Goal: Information Seeking & Learning: Learn about a topic

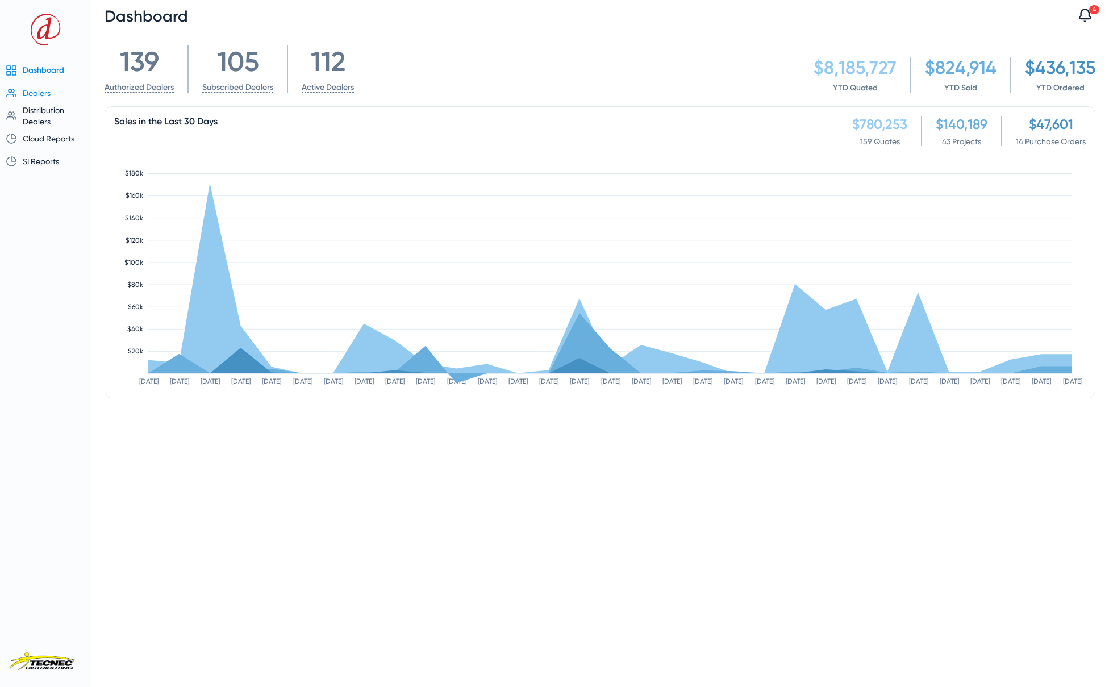
click at [43, 94] on span "Dealers" at bounding box center [37, 93] width 28 height 9
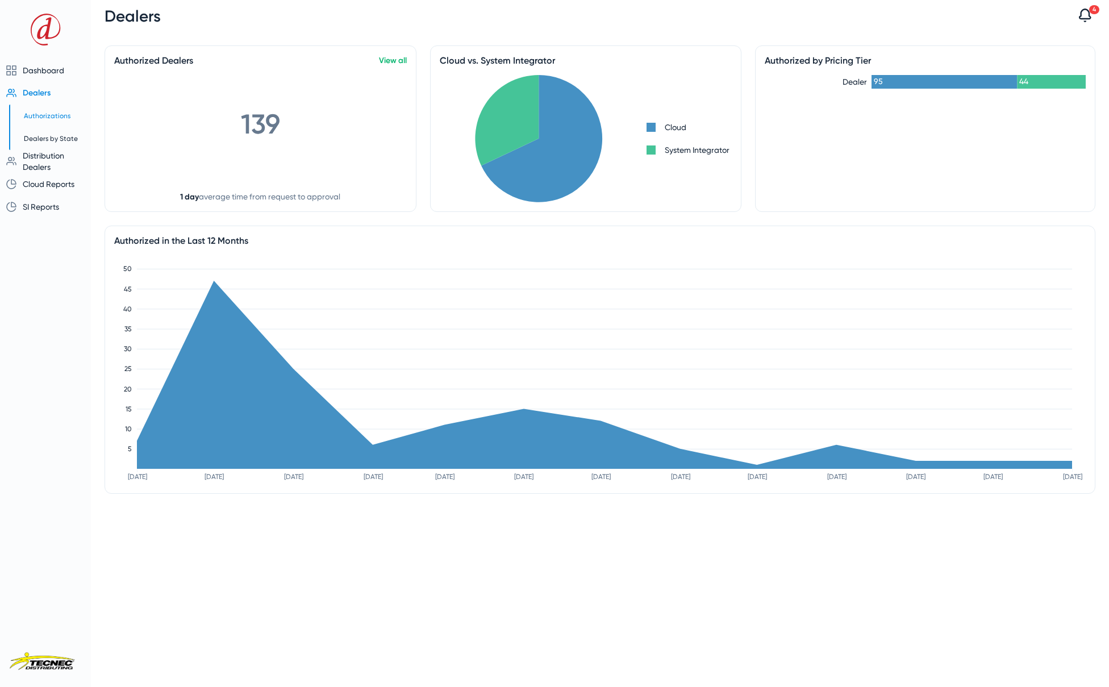
click at [55, 115] on span "Authorizations" at bounding box center [47, 116] width 47 height 8
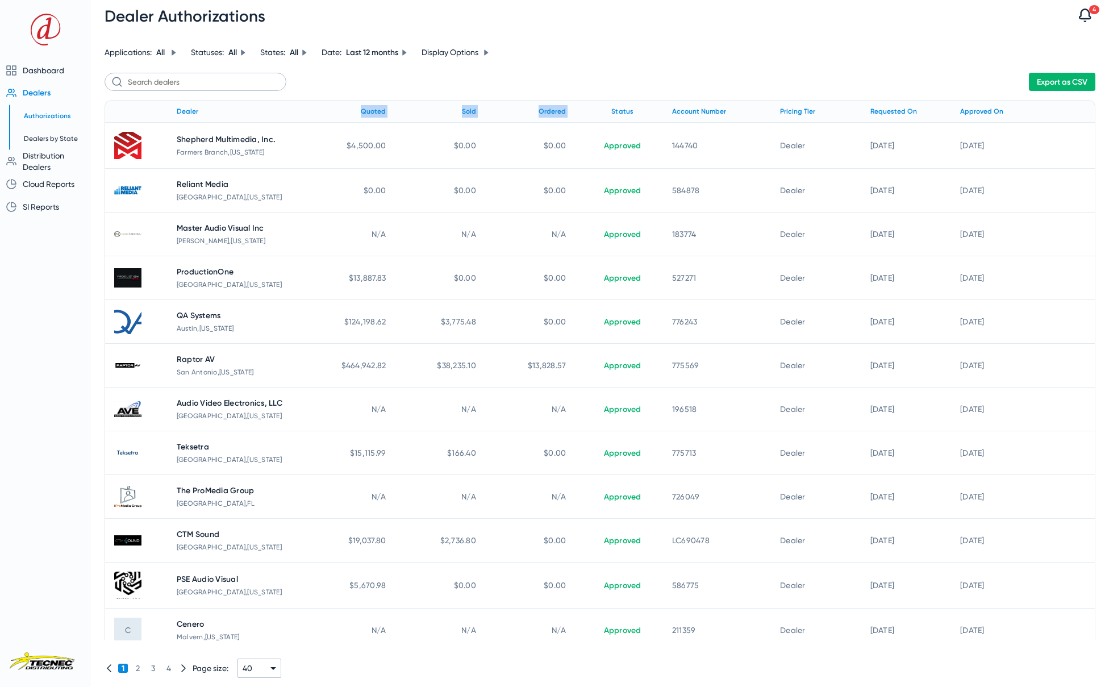
drag, startPoint x: 338, startPoint y: 112, endPoint x: 571, endPoint y: 117, distance: 232.5
click at [572, 116] on tr "Dealer Quoted Sold Ordered Status Account Number Pricing Tier Requested On Appr…" at bounding box center [600, 111] width 991 height 23
drag, startPoint x: 384, startPoint y: 84, endPoint x: 379, endPoint y: 96, distance: 13.0
click at [383, 85] on div "Export as CSV" at bounding box center [600, 82] width 991 height 18
click at [375, 110] on div "Quoted" at bounding box center [373, 111] width 25 height 13
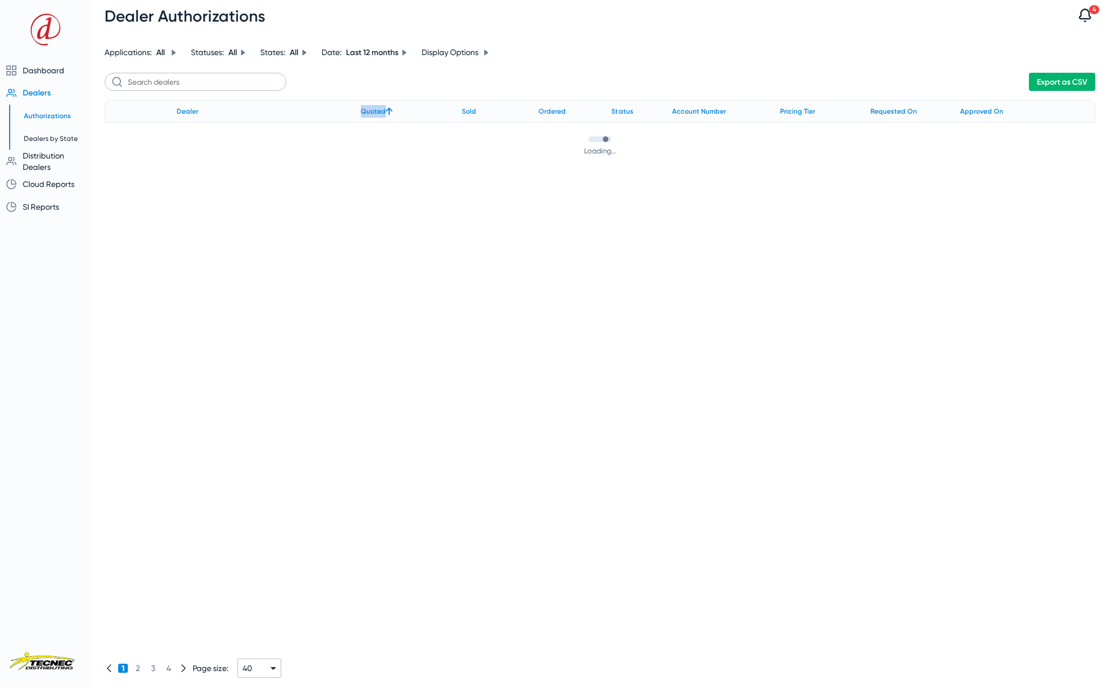
click at [375, 110] on div "Quoted" at bounding box center [373, 111] width 25 height 13
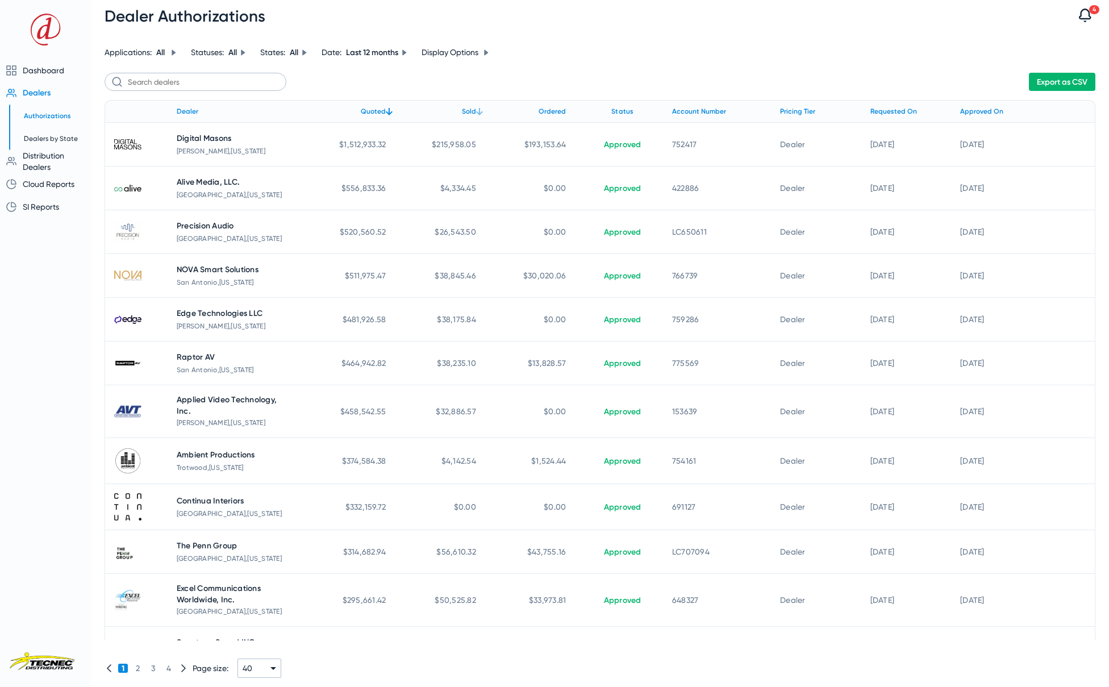
click at [470, 112] on div "Sold" at bounding box center [469, 111] width 14 height 13
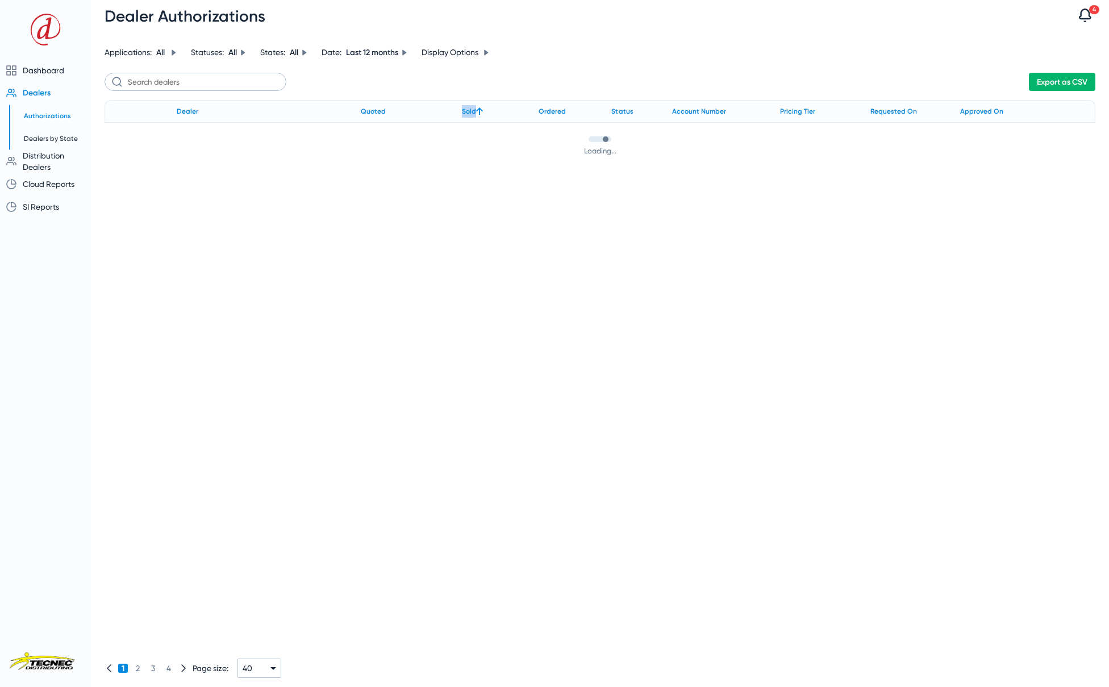
click at [470, 112] on div "Sold" at bounding box center [469, 111] width 14 height 13
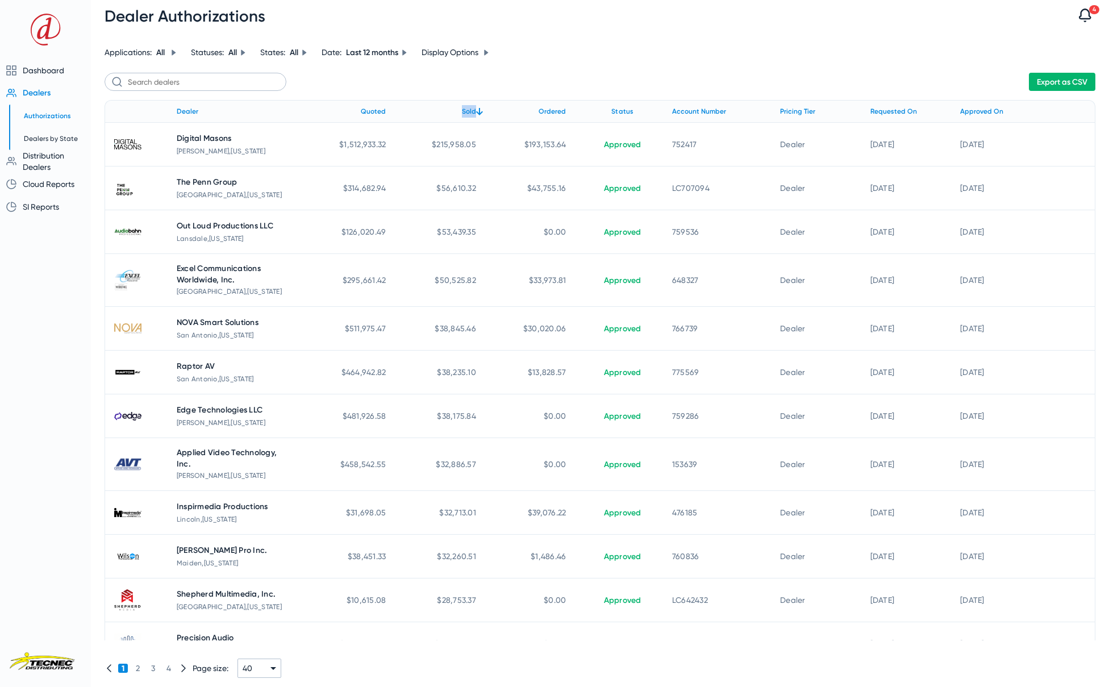
click at [406, 51] on icon at bounding box center [404, 52] width 4 height 6
click at [407, 51] on div at bounding box center [554, 343] width 1109 height 687
click at [515, 74] on div "Export as CSV" at bounding box center [600, 82] width 991 height 18
click at [552, 90] on div "Export as CSV" at bounding box center [600, 82] width 991 height 18
click at [54, 140] on span "Dealers by State" at bounding box center [51, 139] width 54 height 8
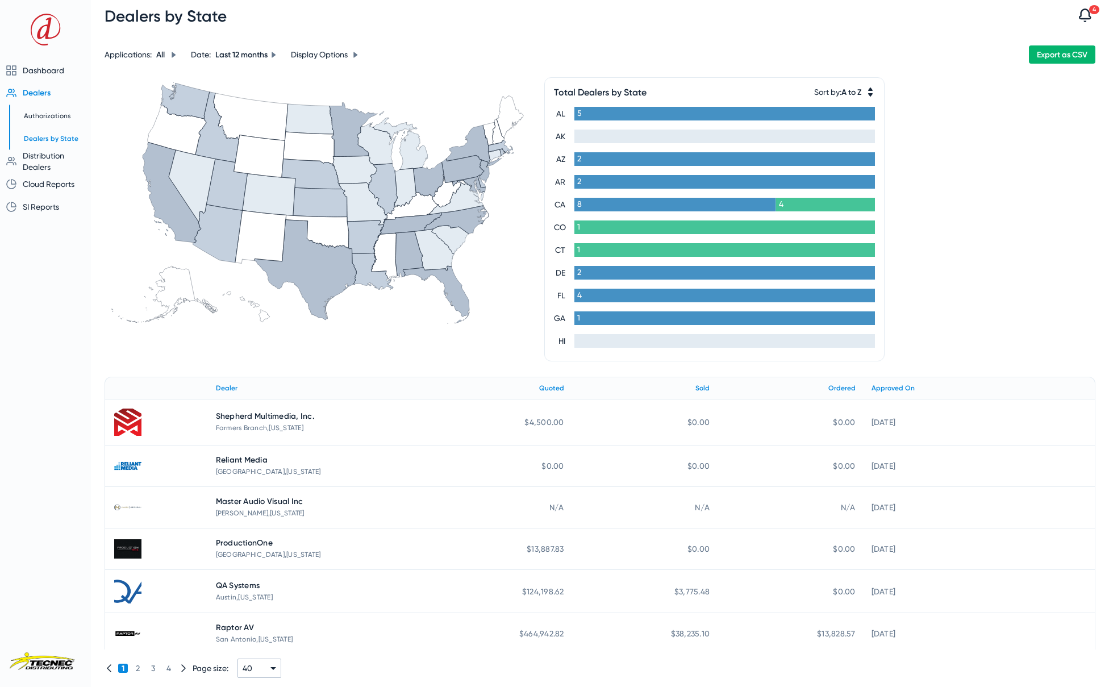
click at [277, 56] on icon at bounding box center [274, 55] width 7 height 7
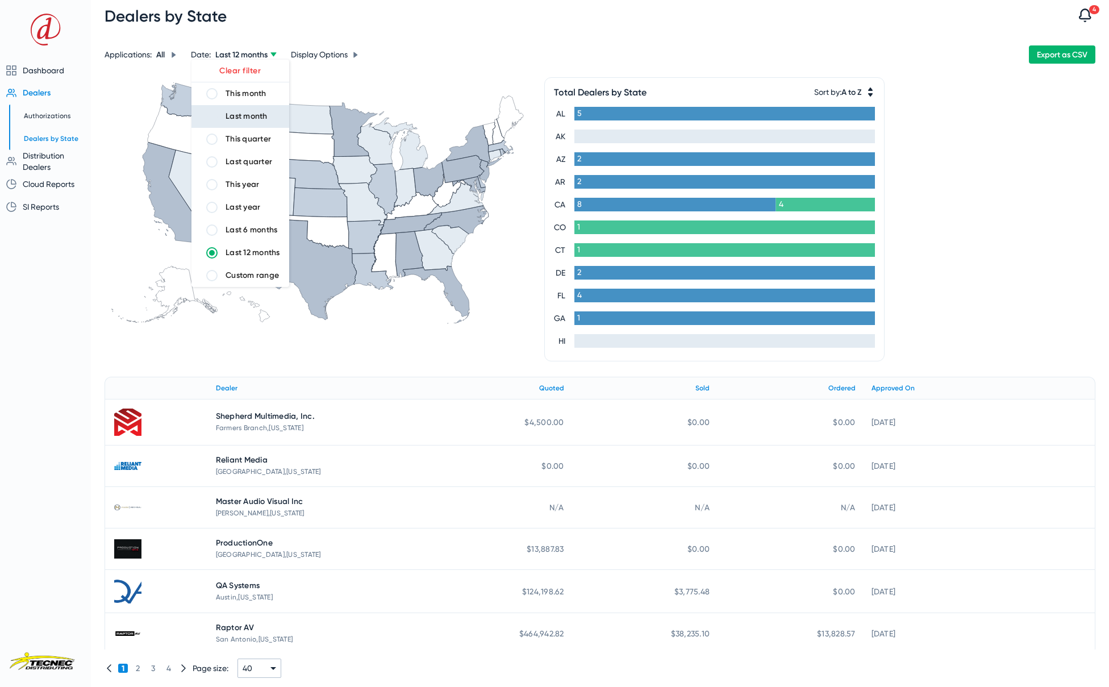
click at [245, 116] on div "Last month" at bounding box center [247, 116] width 42 height 11
click at [223, 116] on input "Last month" at bounding box center [212, 116] width 23 height 23
radio input "true"
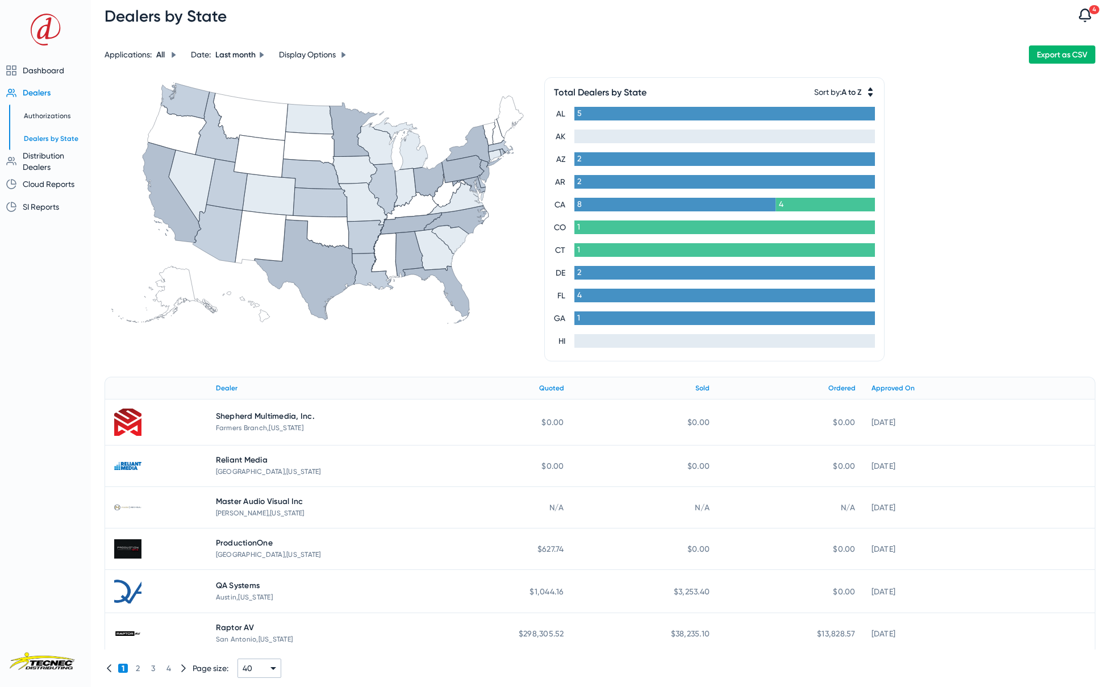
click at [314, 283] on icon at bounding box center [306, 270] width 102 height 100
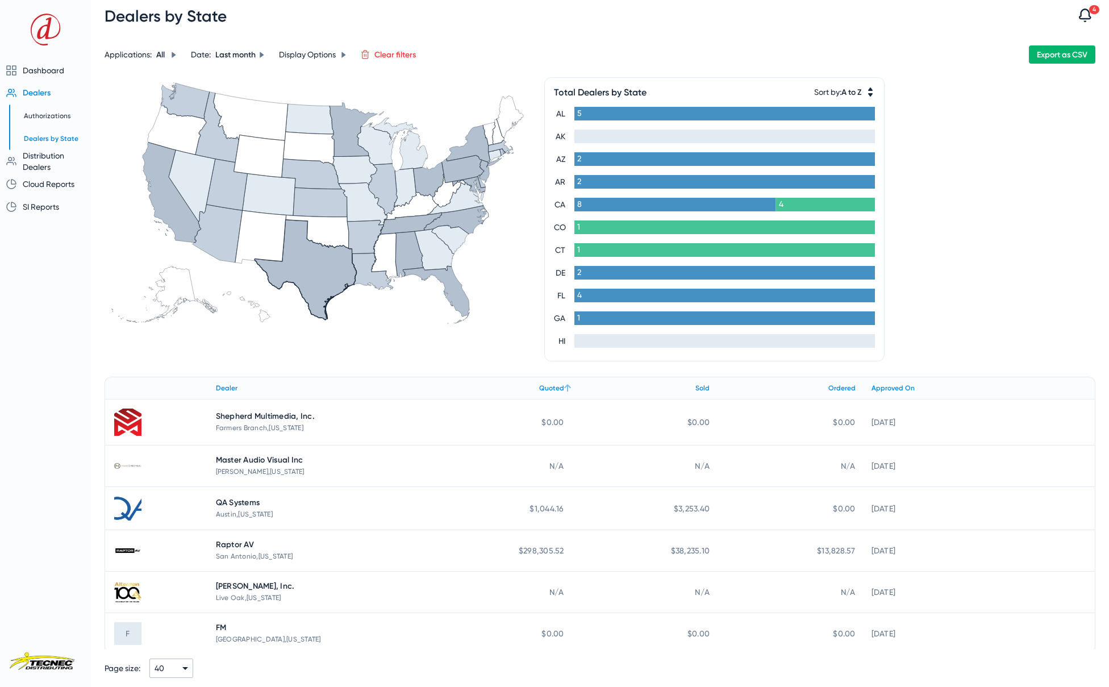
click at [551, 384] on div "Quoted" at bounding box center [551, 388] width 25 height 13
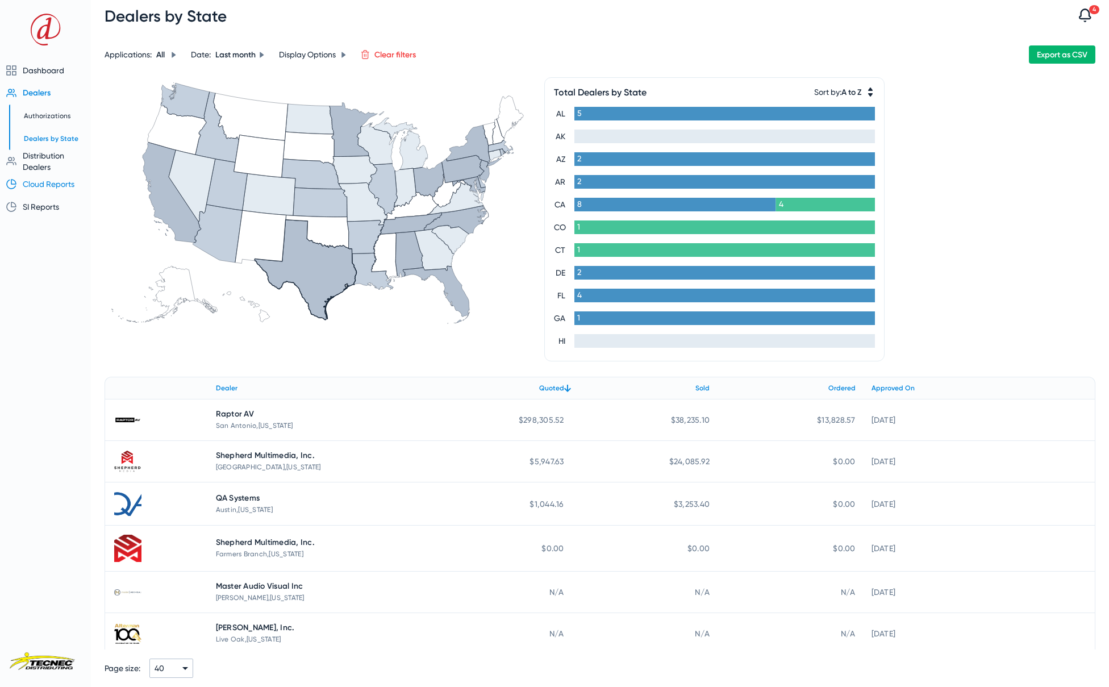
click at [46, 182] on span "Cloud Reports" at bounding box center [49, 184] width 52 height 9
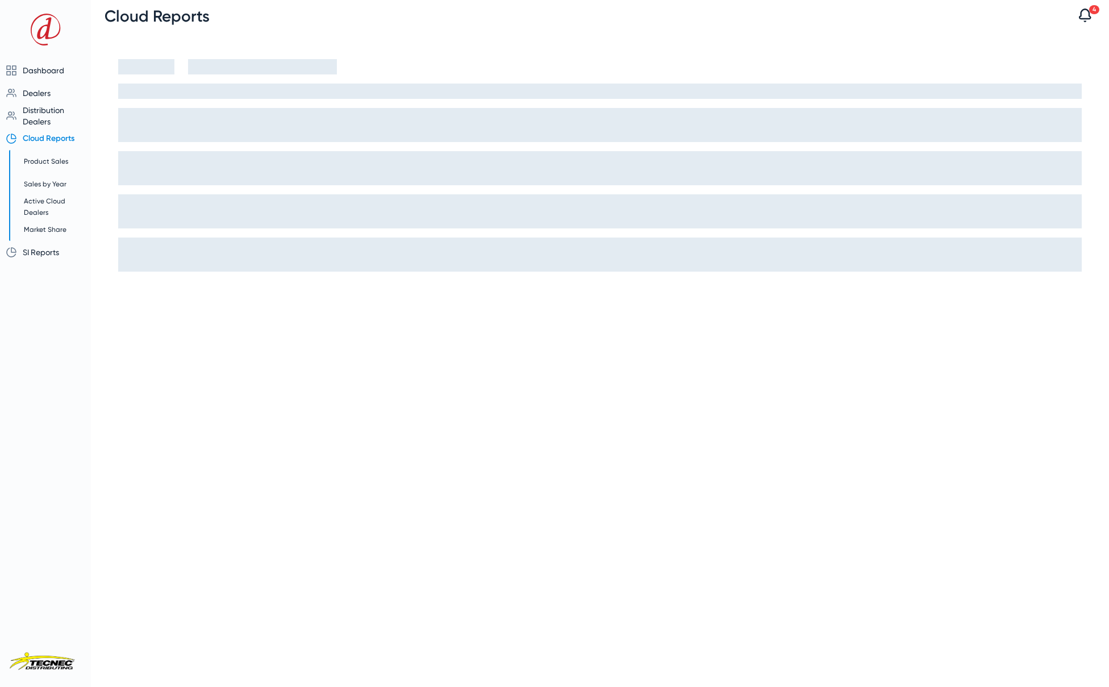
click at [110, 314] on mat-sidenav-content "Cloud Reports 4 Notifications 1 dealer have requested to become approved dealer…" at bounding box center [600, 343] width 1018 height 687
click at [41, 163] on span "Product Sales" at bounding box center [46, 161] width 44 height 8
click at [53, 136] on span "Cloud Reports" at bounding box center [49, 139] width 52 height 10
click at [646, 130] on div at bounding box center [600, 125] width 964 height 34
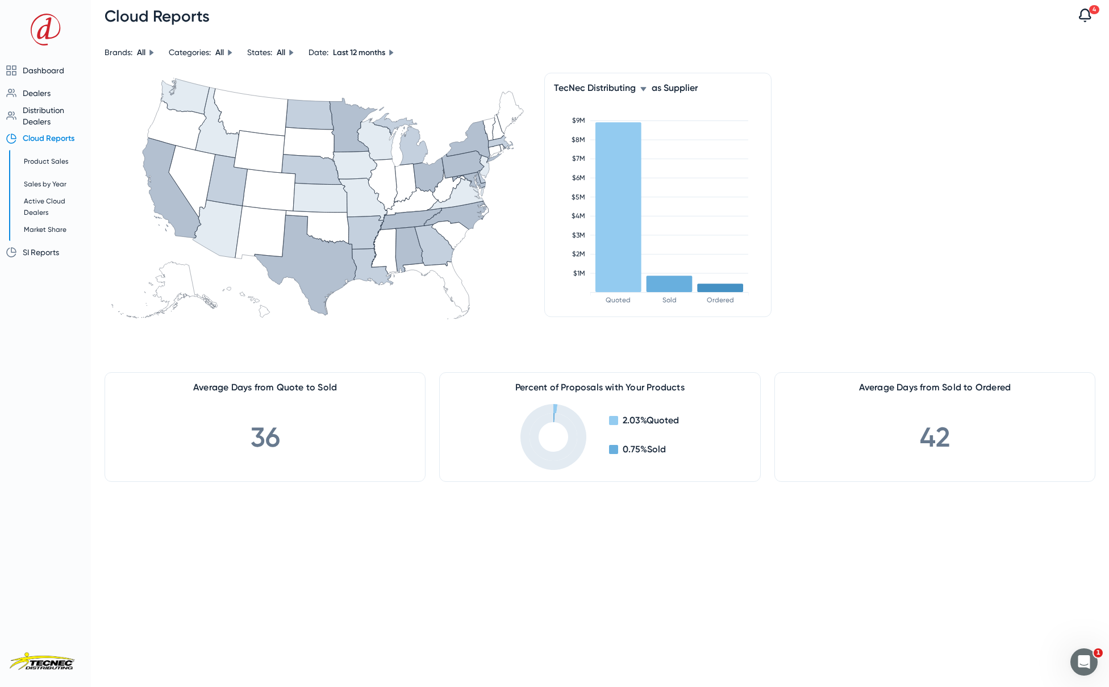
click at [152, 53] on icon at bounding box center [151, 52] width 4 height 6
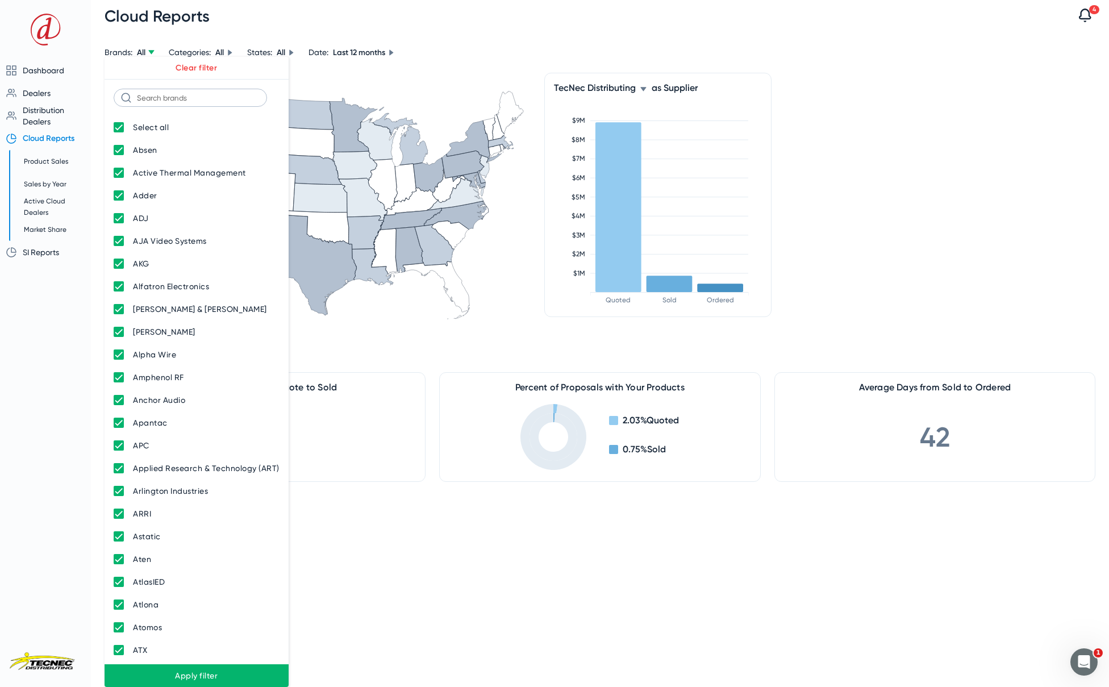
click at [152, 53] on div at bounding box center [554, 343] width 1109 height 687
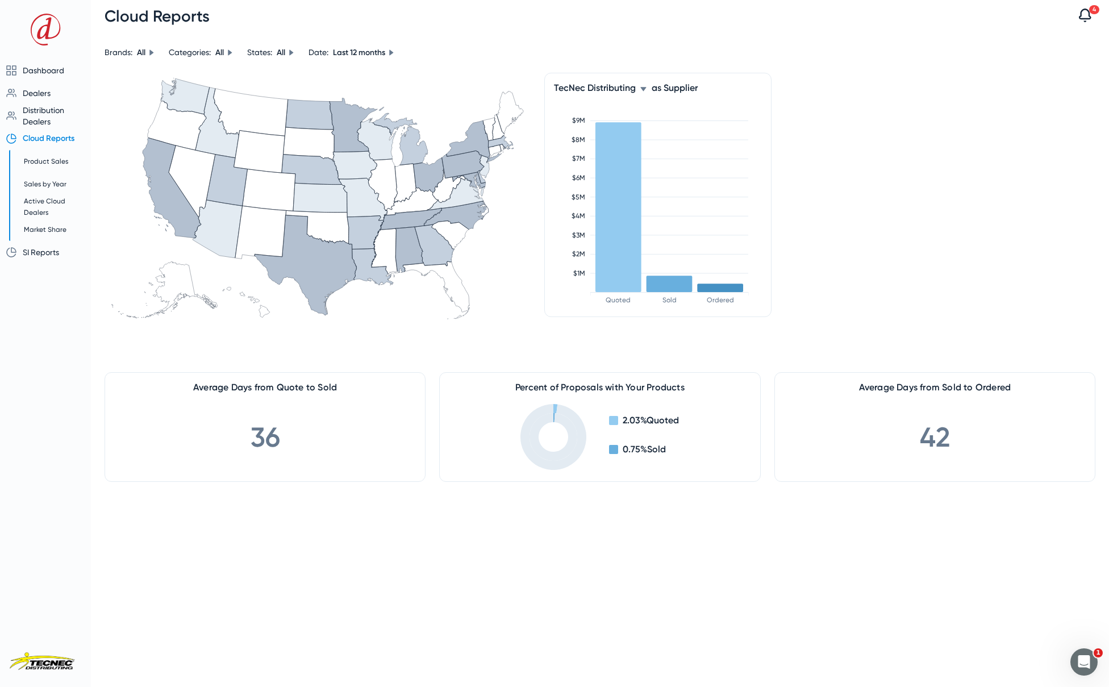
click at [231, 52] on icon at bounding box center [230, 52] width 4 height 6
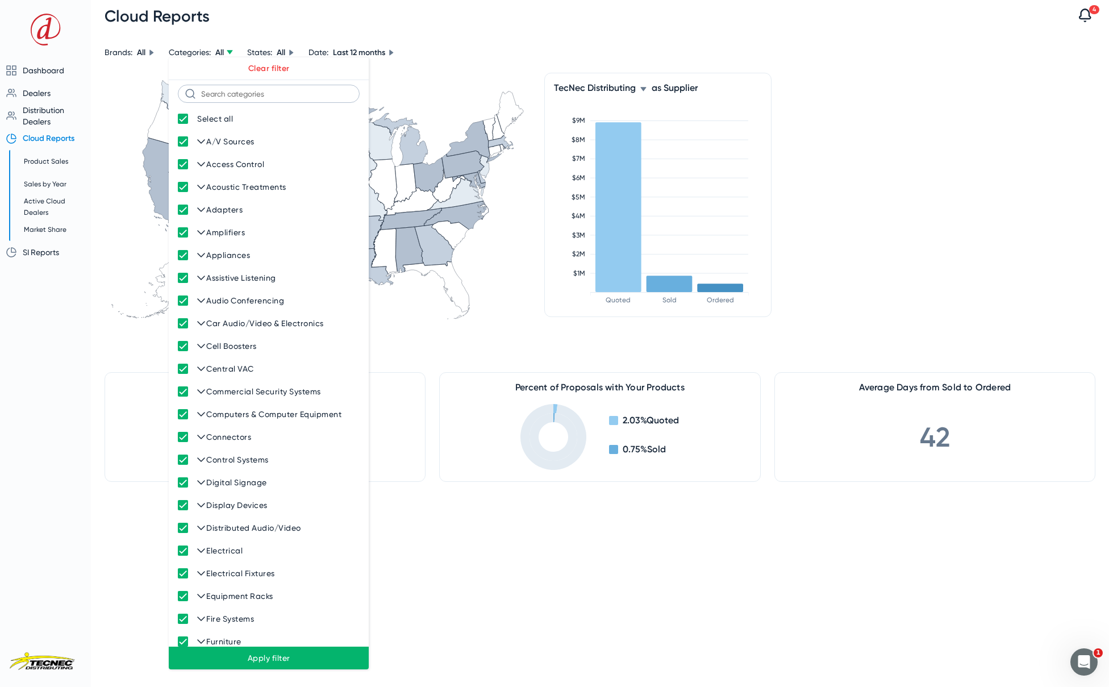
click at [231, 52] on div at bounding box center [554, 343] width 1109 height 687
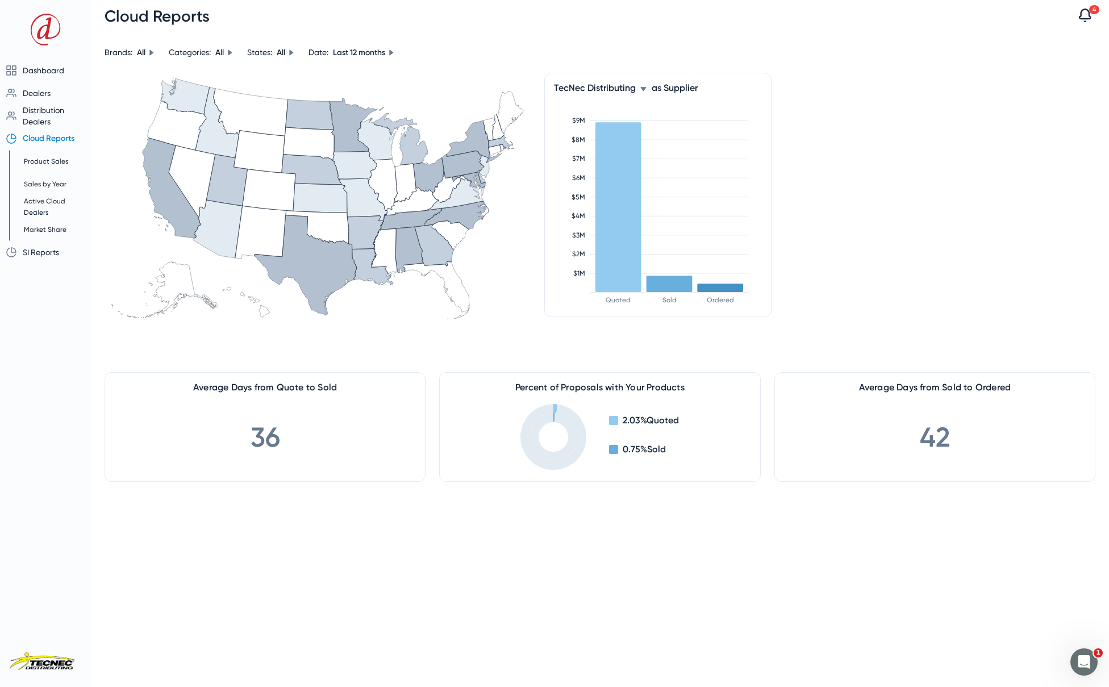
click at [232, 53] on icon at bounding box center [230, 52] width 7 height 7
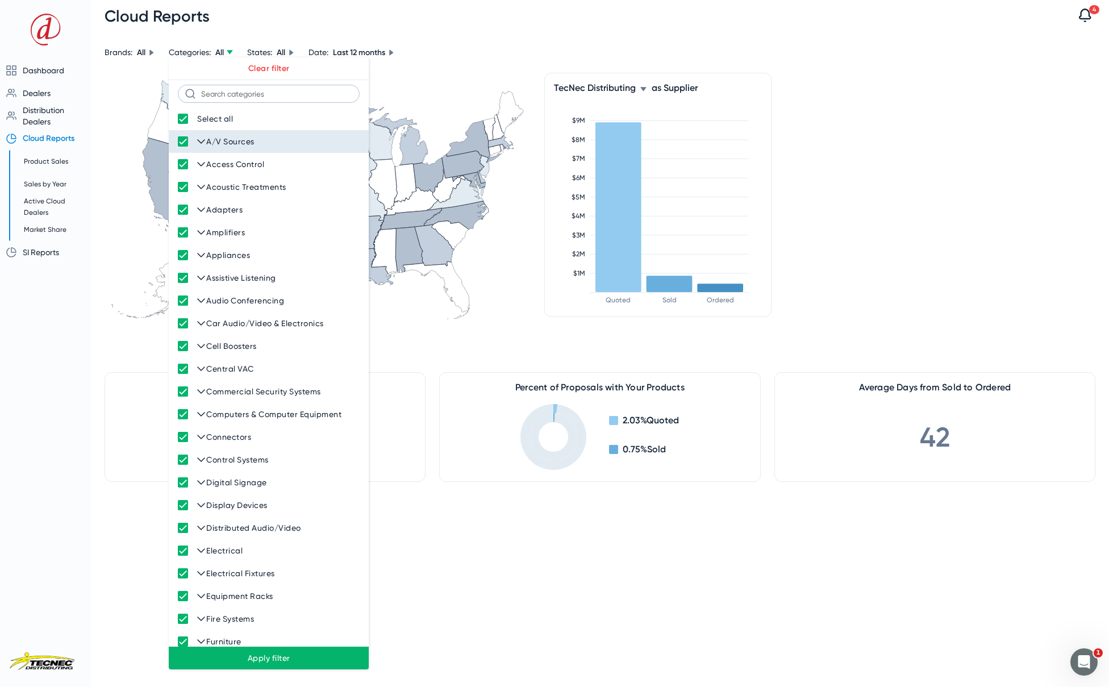
click at [200, 142] on icon at bounding box center [201, 141] width 7 height 3
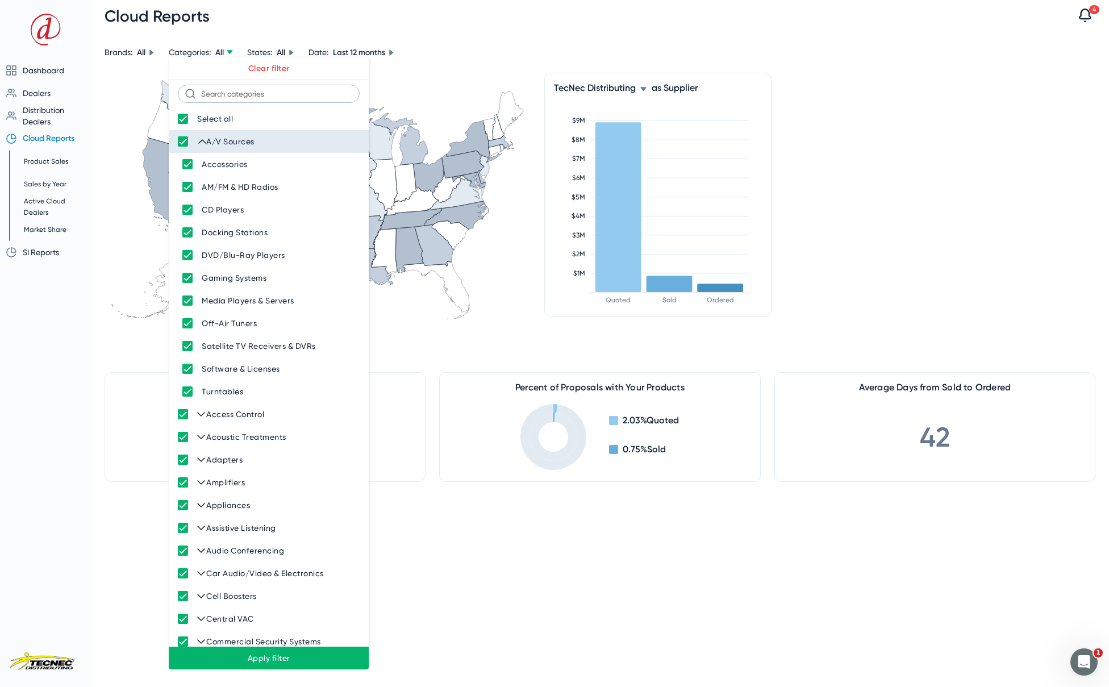
click at [202, 142] on icon at bounding box center [202, 141] width 9 height 9
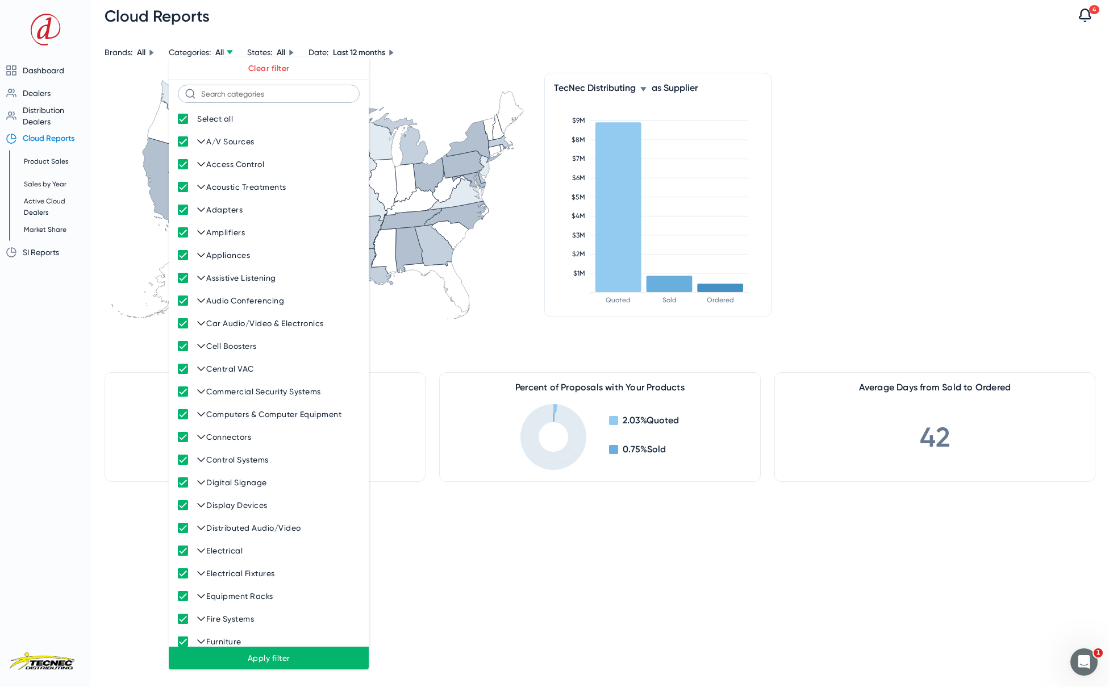
click at [289, 16] on div at bounding box center [554, 343] width 1109 height 687
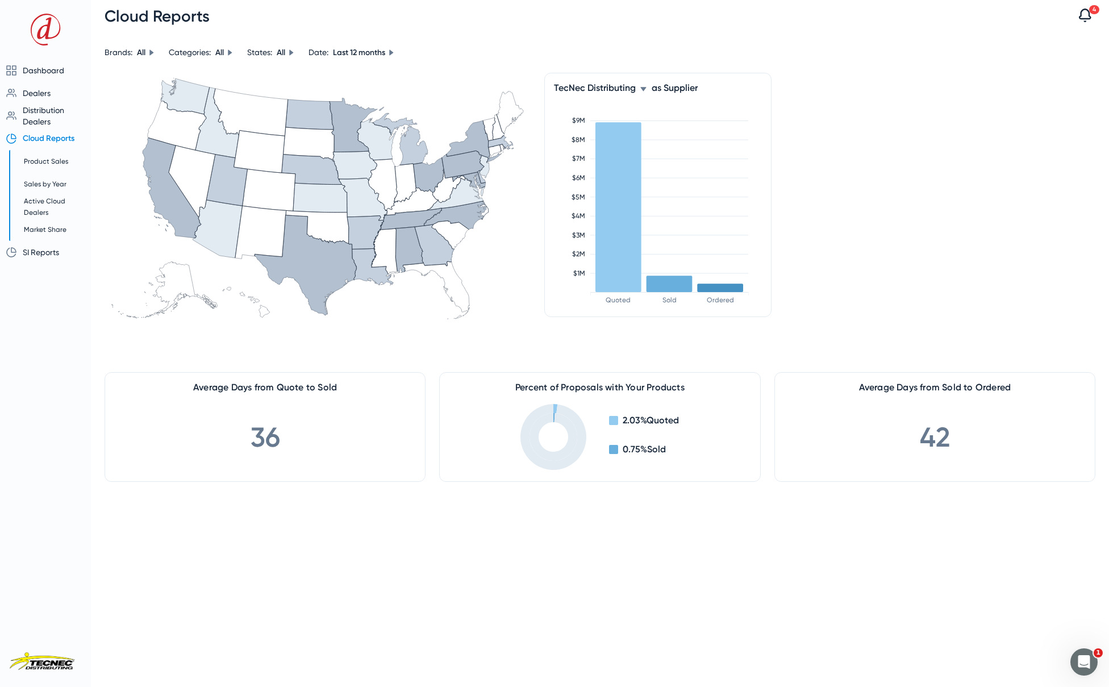
click at [151, 52] on icon at bounding box center [151, 52] width 4 height 6
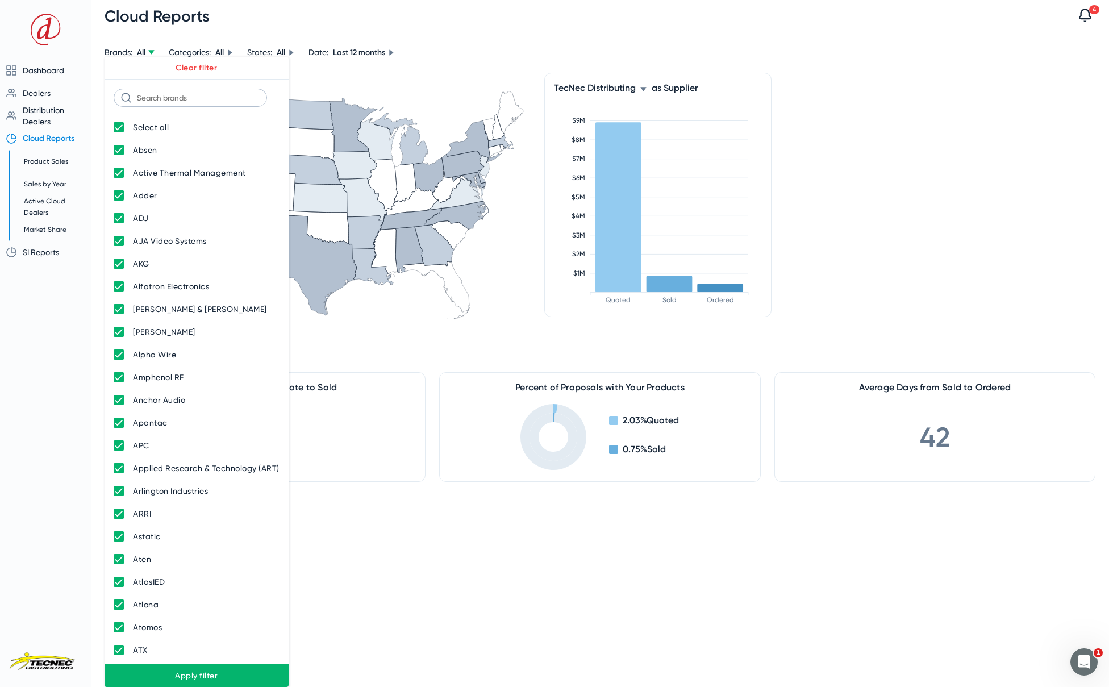
click at [151, 52] on div at bounding box center [554, 343] width 1109 height 687
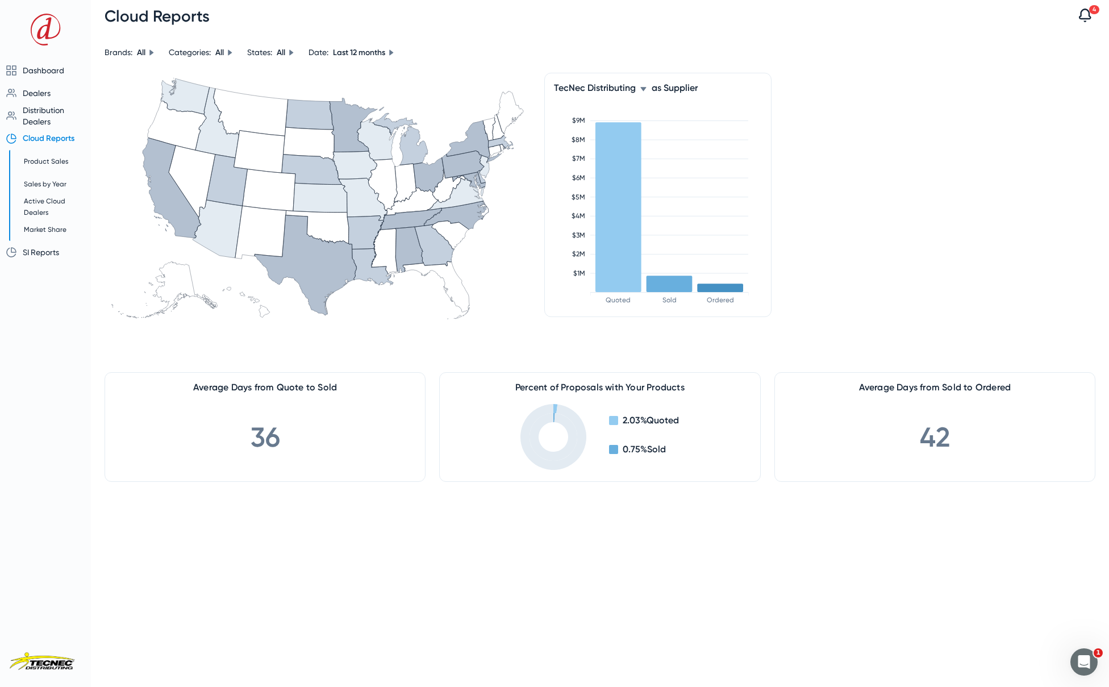
click at [149, 55] on icon at bounding box center [151, 52] width 7 height 7
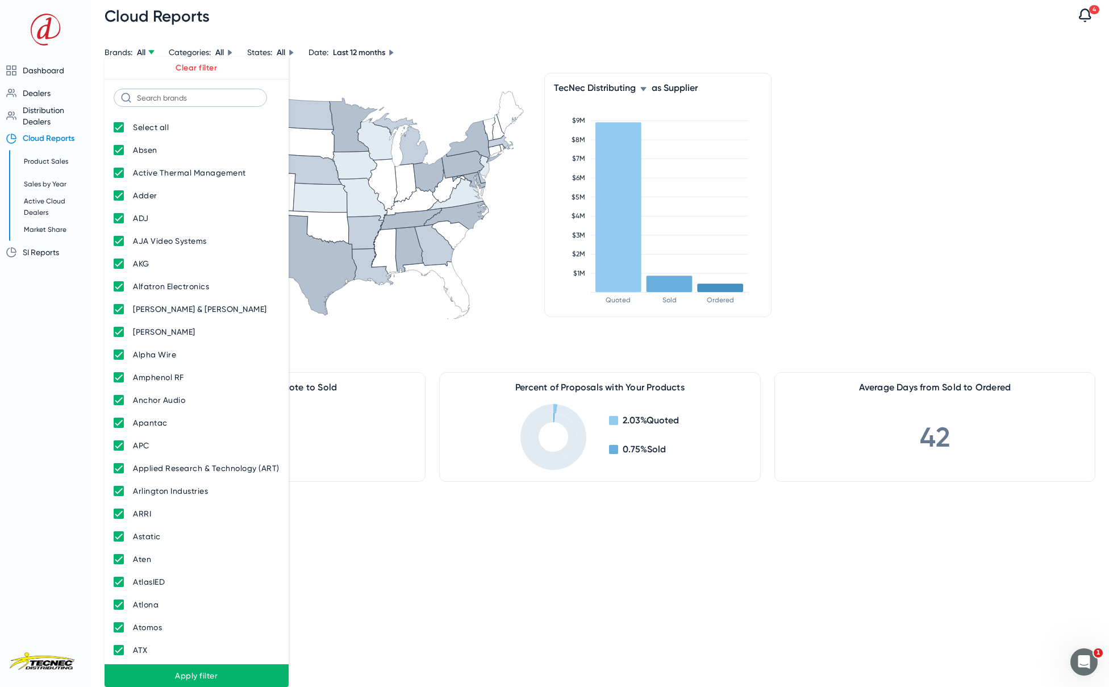
click at [149, 55] on div at bounding box center [554, 343] width 1109 height 687
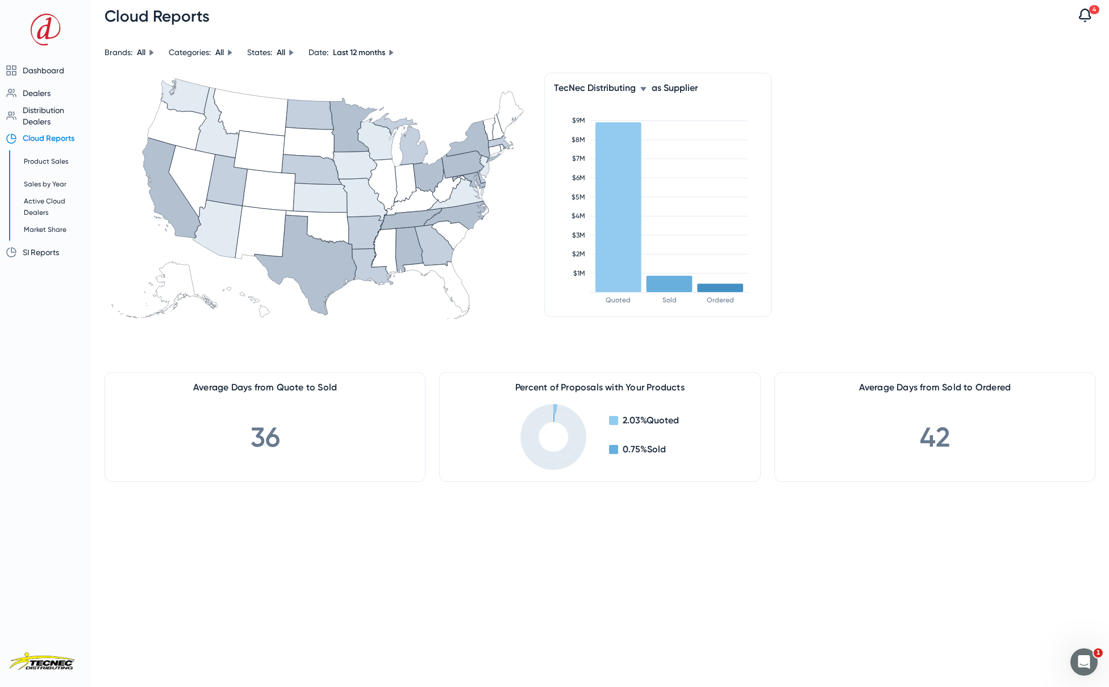
click at [395, 54] on icon at bounding box center [391, 52] width 7 height 7
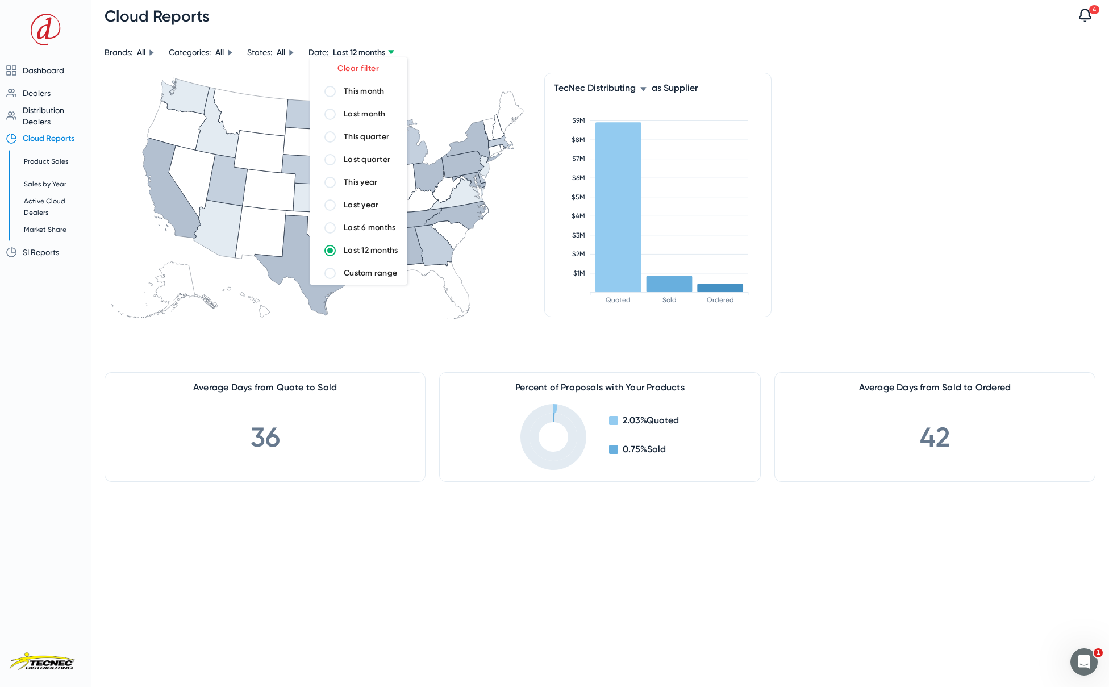
click at [395, 54] on div at bounding box center [554, 343] width 1109 height 687
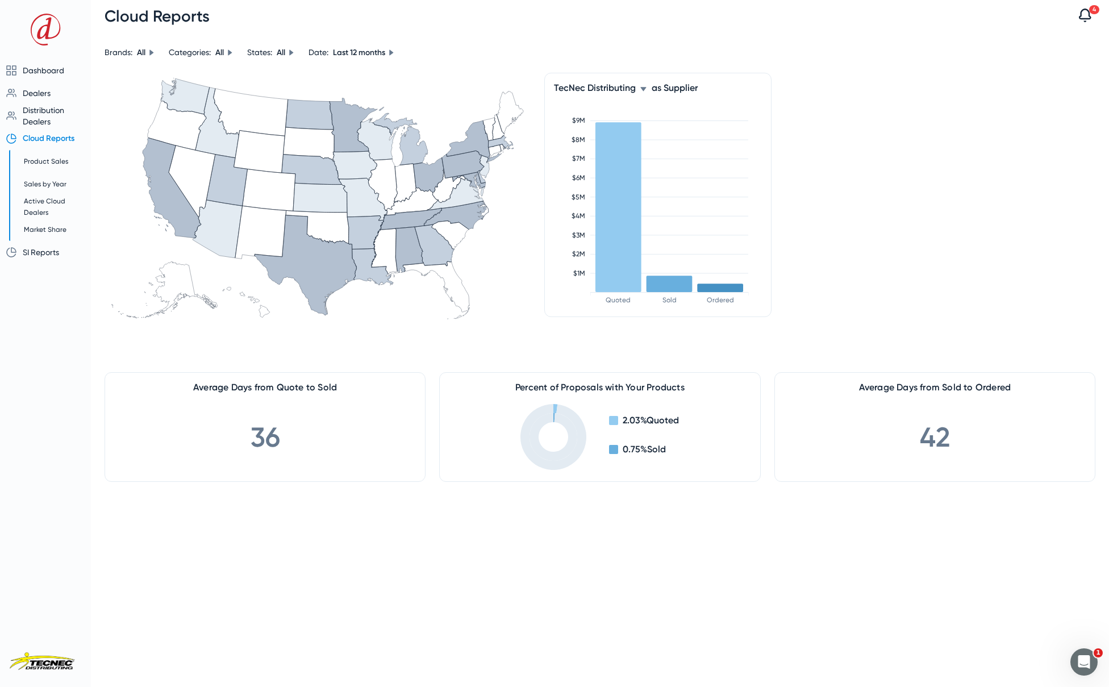
drag, startPoint x: 915, startPoint y: 437, endPoint x: 960, endPoint y: 435, distance: 44.9
click at [960, 435] on mat-card-content "42" at bounding box center [935, 437] width 320 height 89
click at [47, 164] on span "Product Sales" at bounding box center [46, 161] width 44 height 8
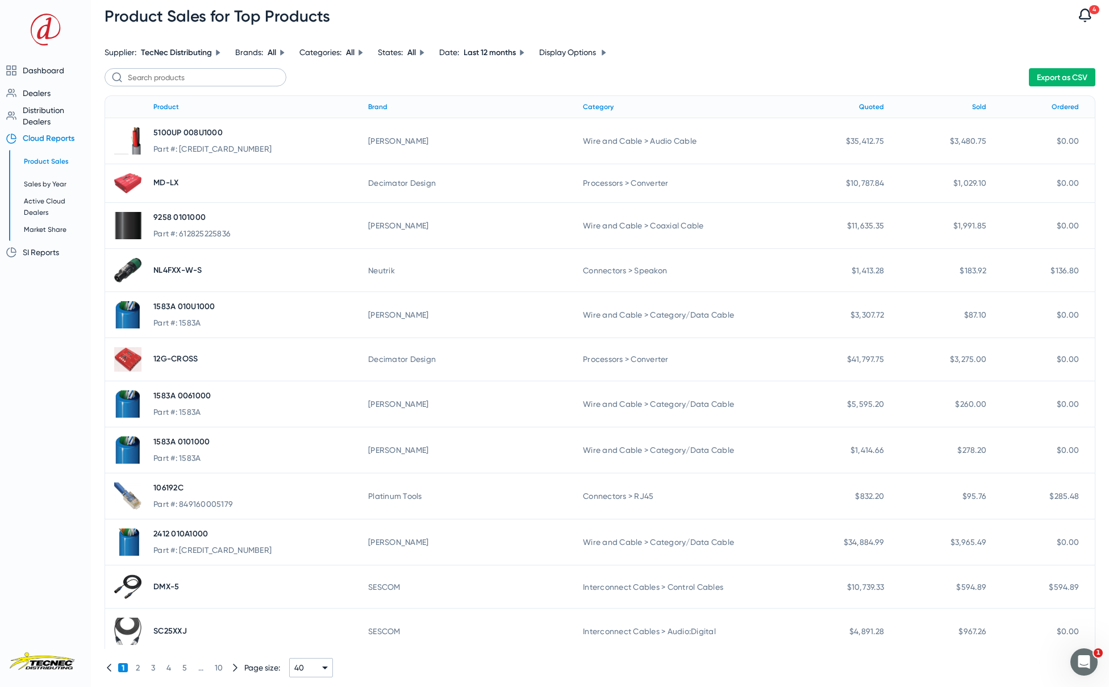
click at [604, 53] on icon at bounding box center [604, 52] width 7 height 7
click at [571, 86] on span "button" at bounding box center [567, 91] width 31 height 13
click at [524, 53] on icon at bounding box center [522, 52] width 4 height 6
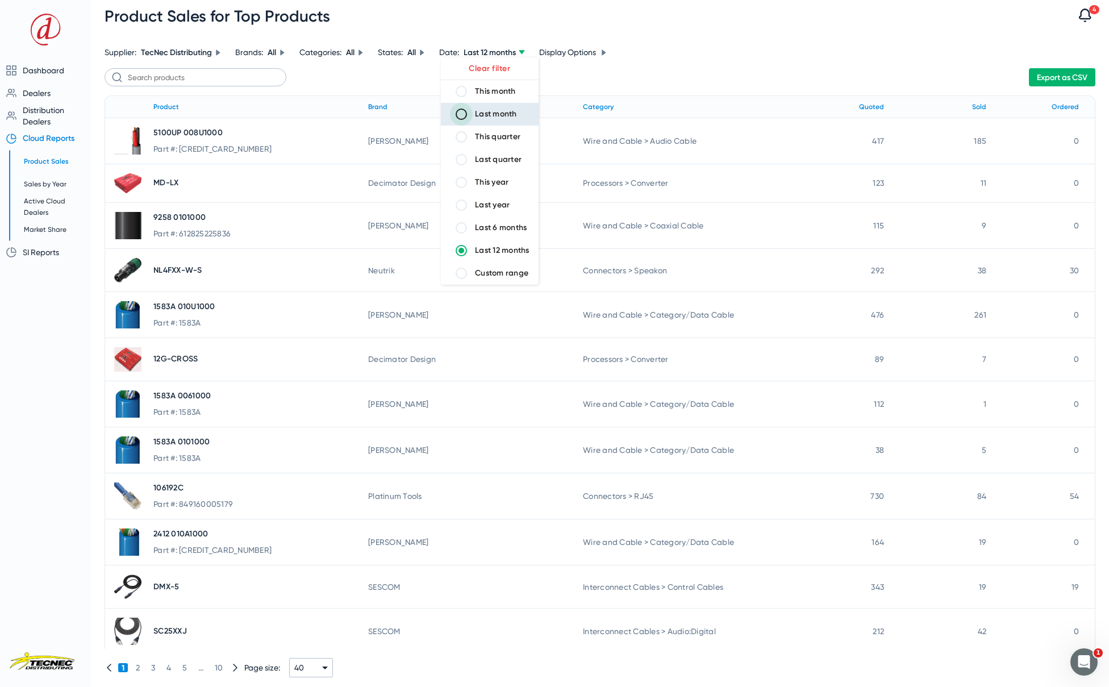
click at [464, 115] on input "Last month" at bounding box center [461, 114] width 23 height 23
radio input "true"
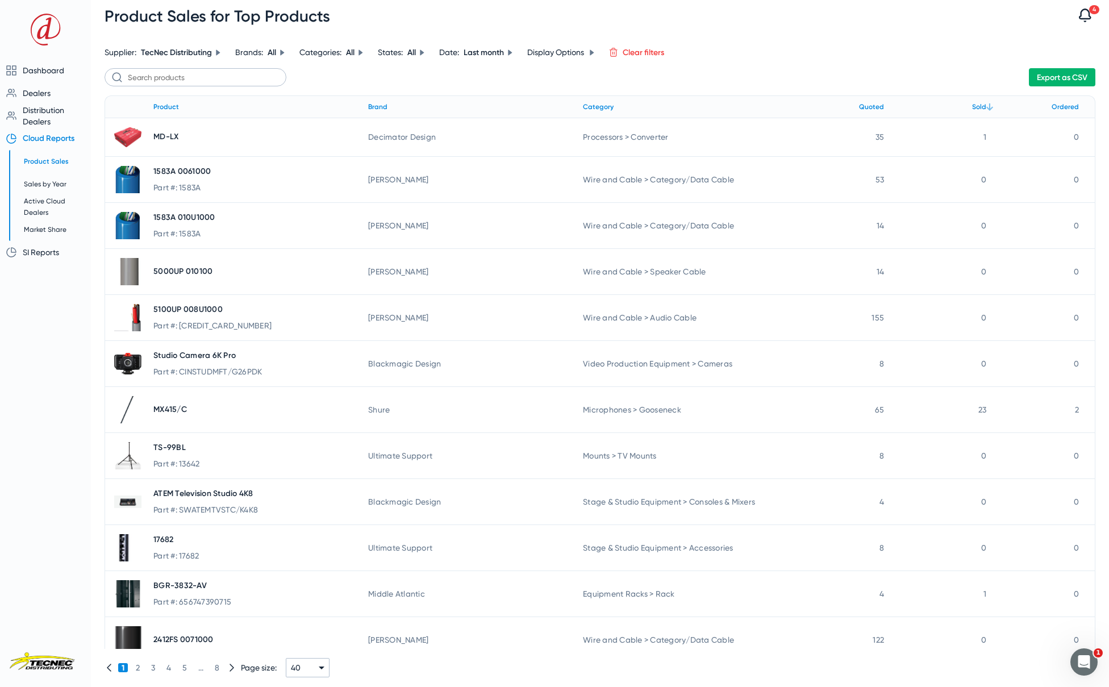
click at [983, 105] on icon at bounding box center [990, 107] width 14 height 14
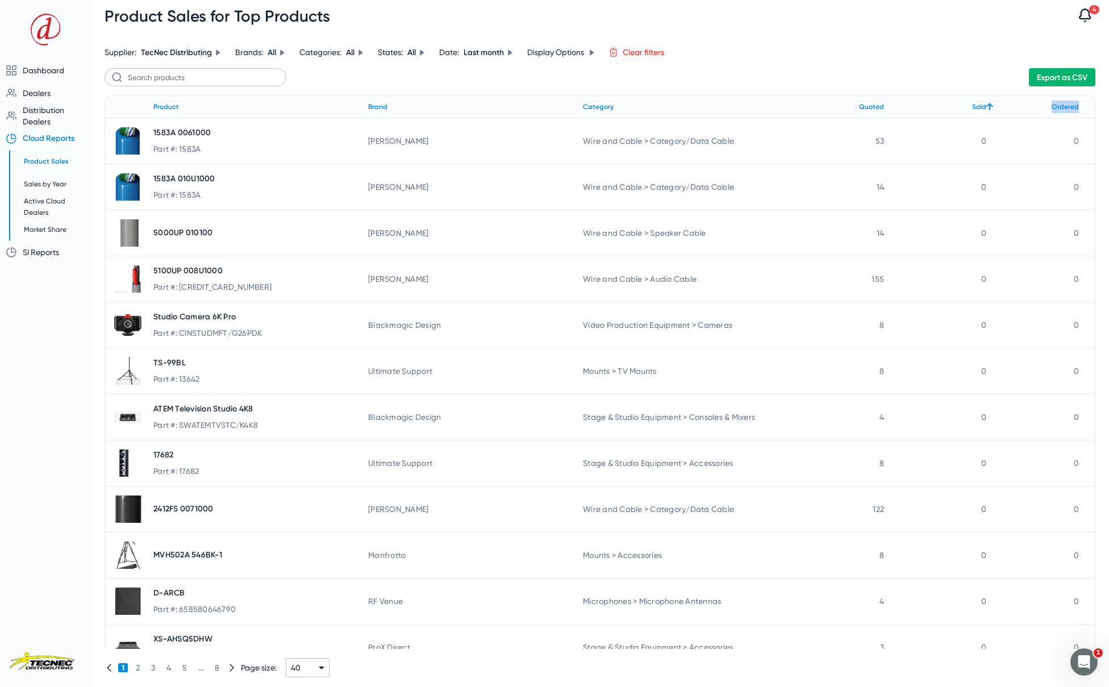
click at [983, 105] on icon at bounding box center [990, 107] width 14 height 14
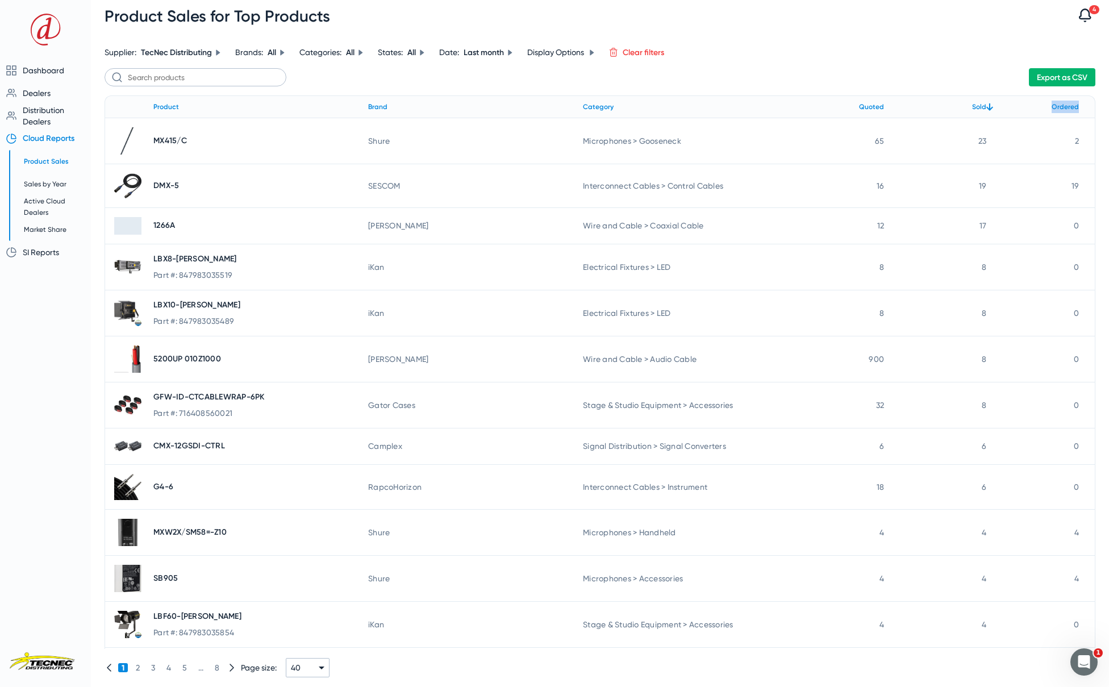
click at [280, 52] on icon at bounding box center [282, 52] width 7 height 7
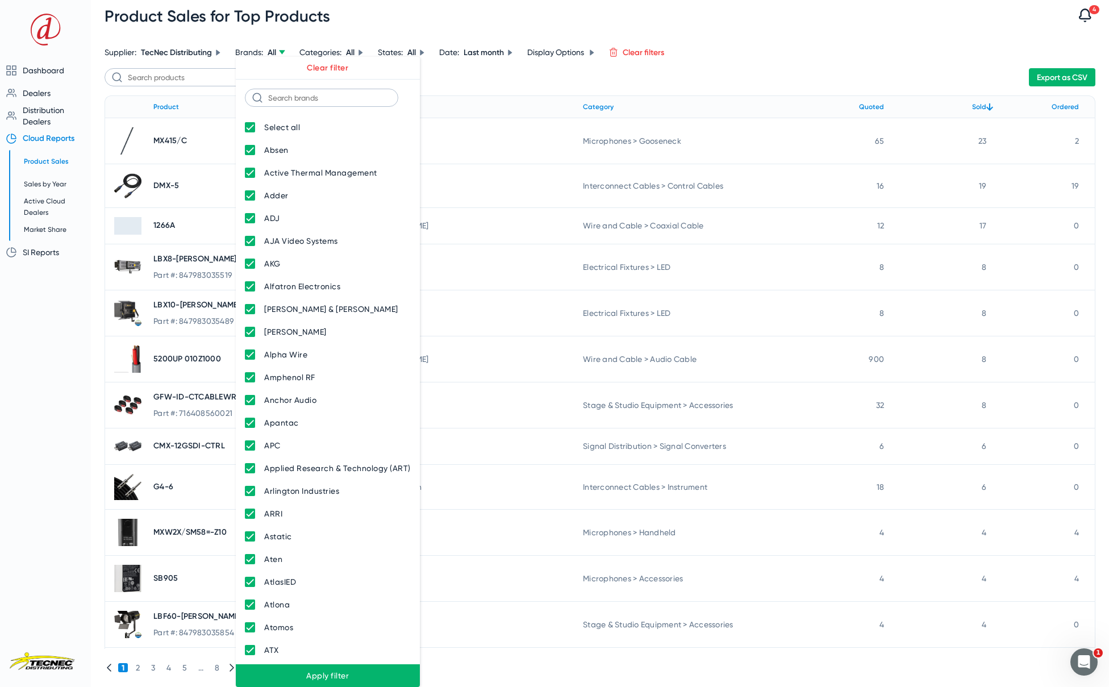
click at [280, 52] on div at bounding box center [554, 343] width 1109 height 687
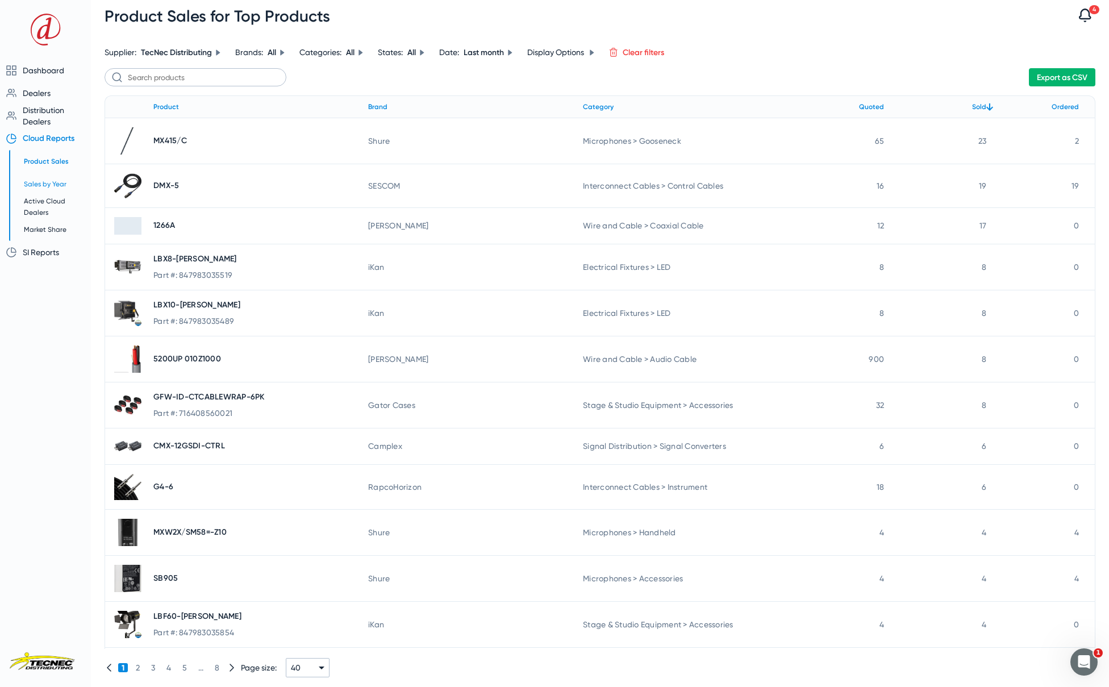
click at [48, 185] on span "Sales by Year" at bounding box center [45, 184] width 43 height 8
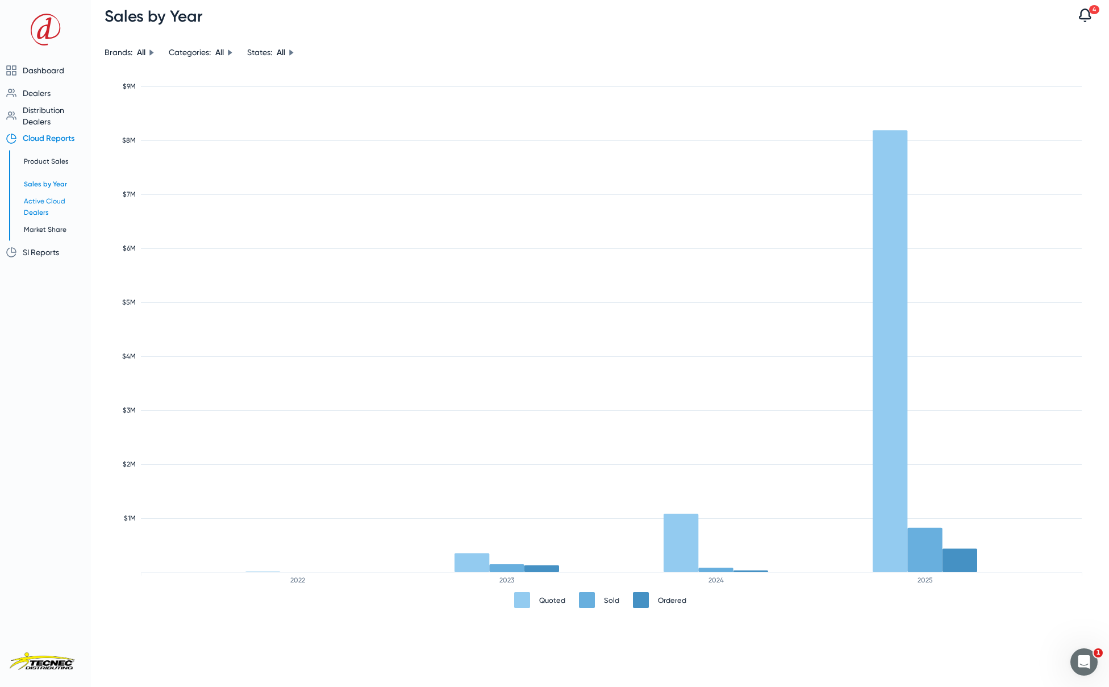
click at [41, 205] on span "Active Cloud Dealers" at bounding box center [55, 207] width 63 height 23
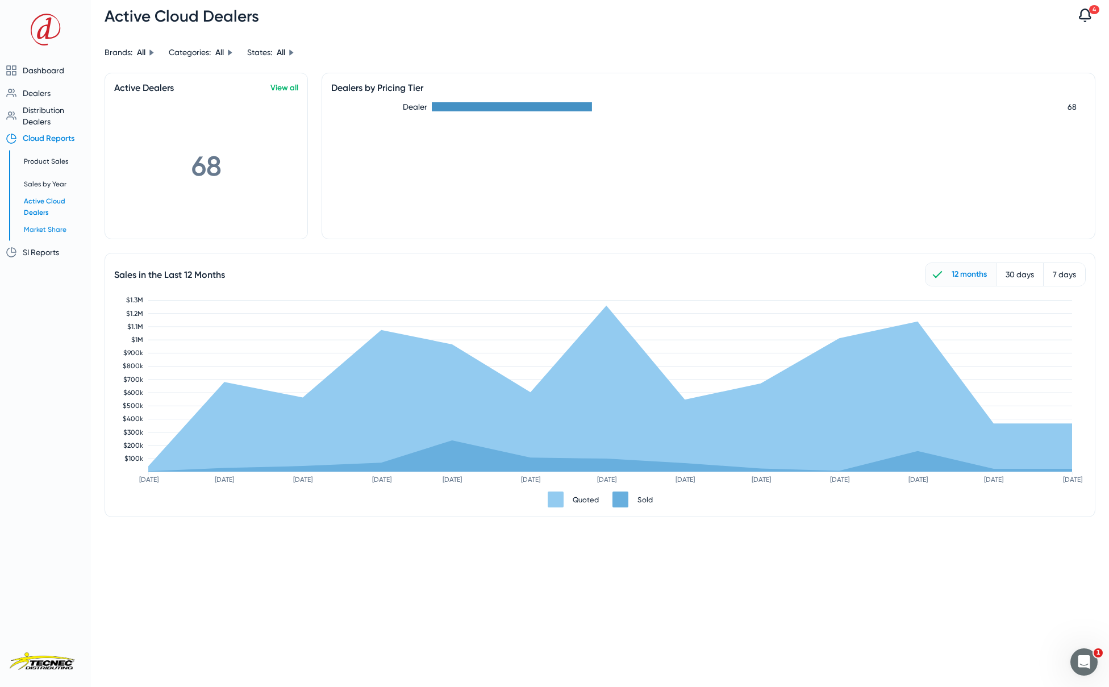
click at [48, 234] on span "Market Share" at bounding box center [55, 229] width 63 height 11
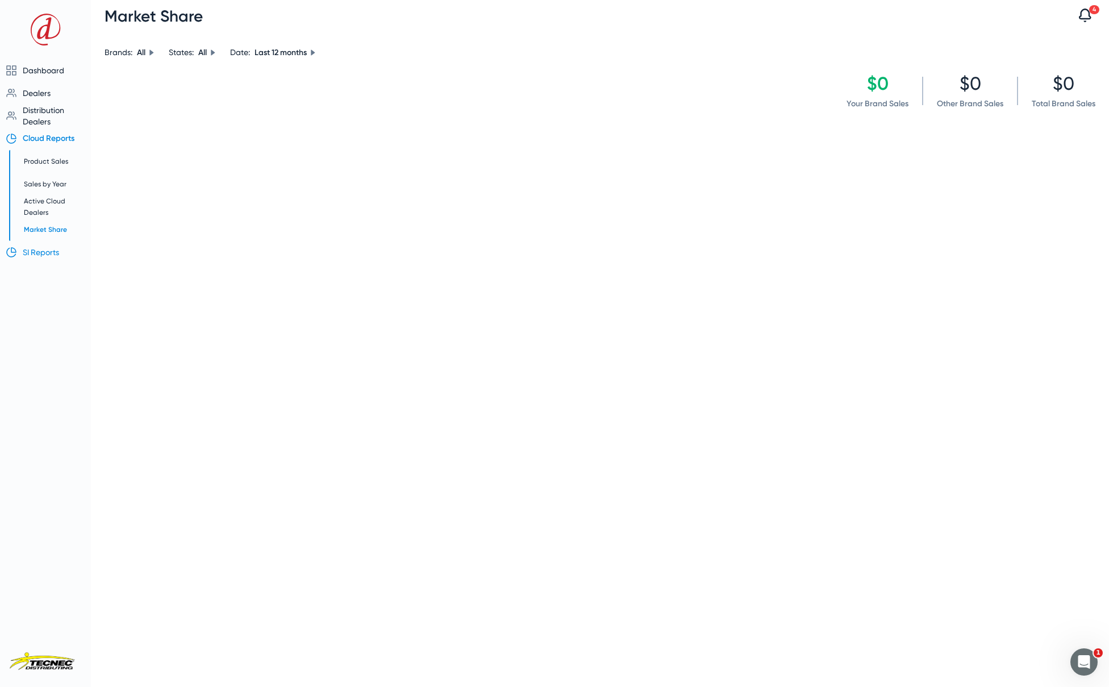
click at [40, 253] on span "SI Reports" at bounding box center [41, 252] width 36 height 9
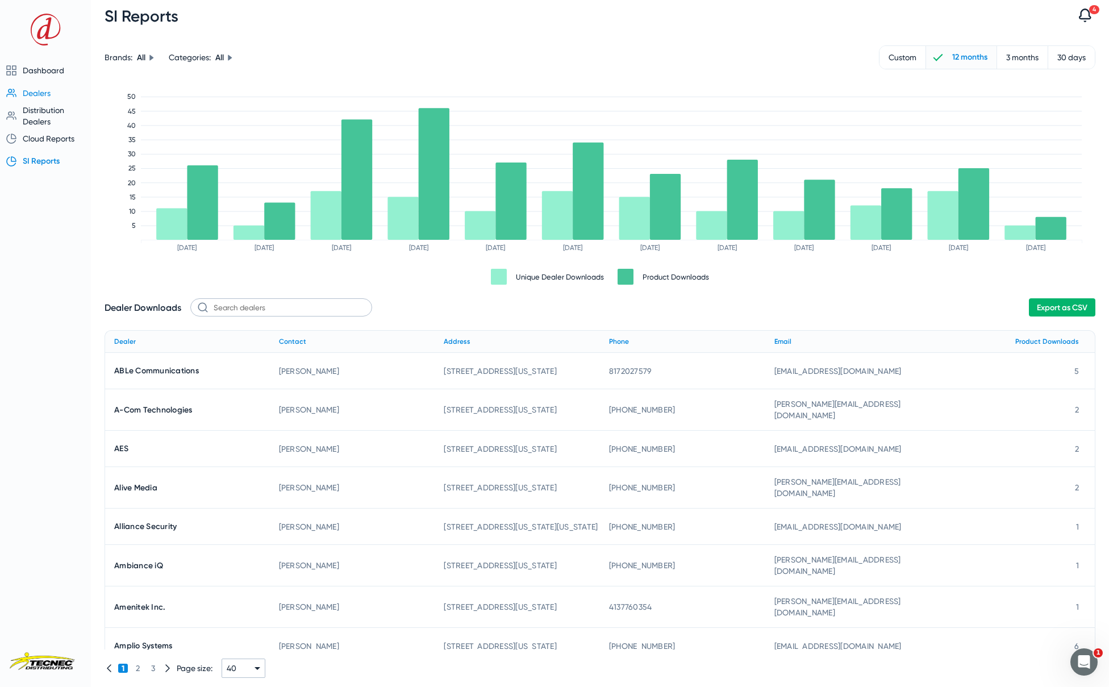
click at [50, 96] on span "Dealers" at bounding box center [37, 93] width 28 height 9
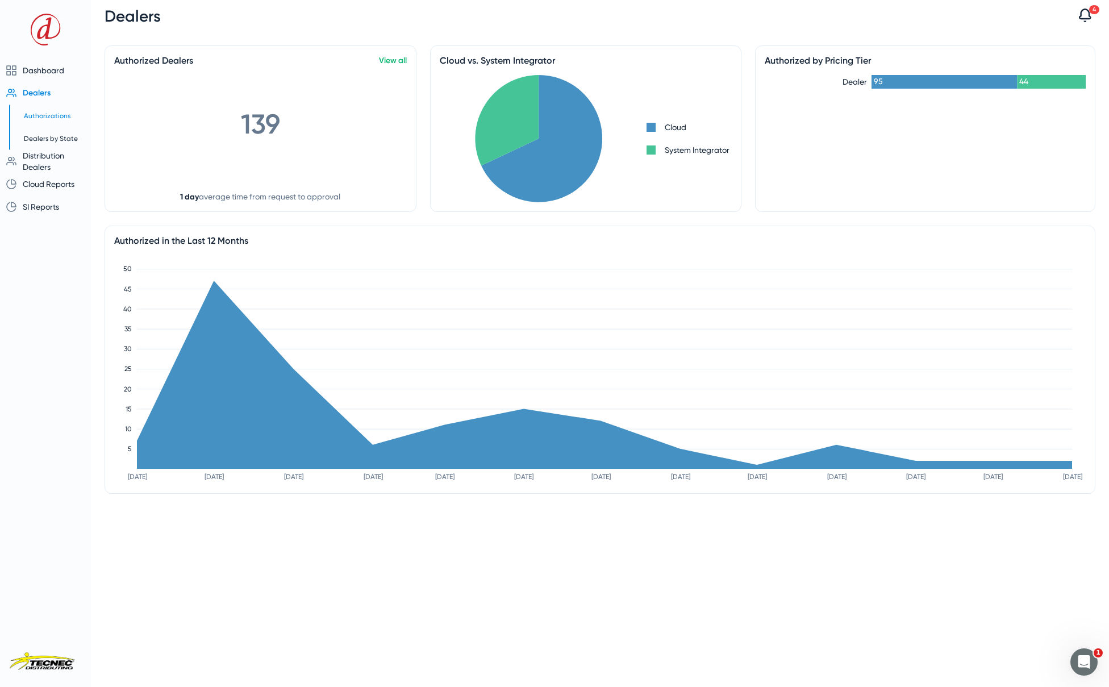
click at [45, 112] on span "Authorizations" at bounding box center [47, 116] width 47 height 8
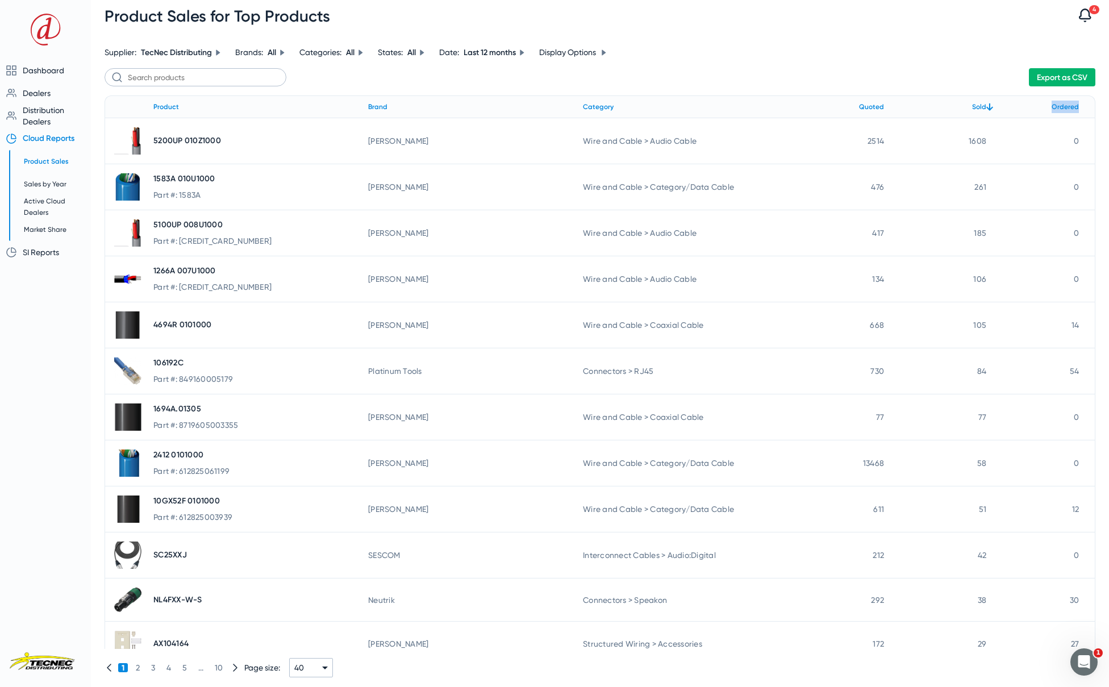
scroll to position [667, 0]
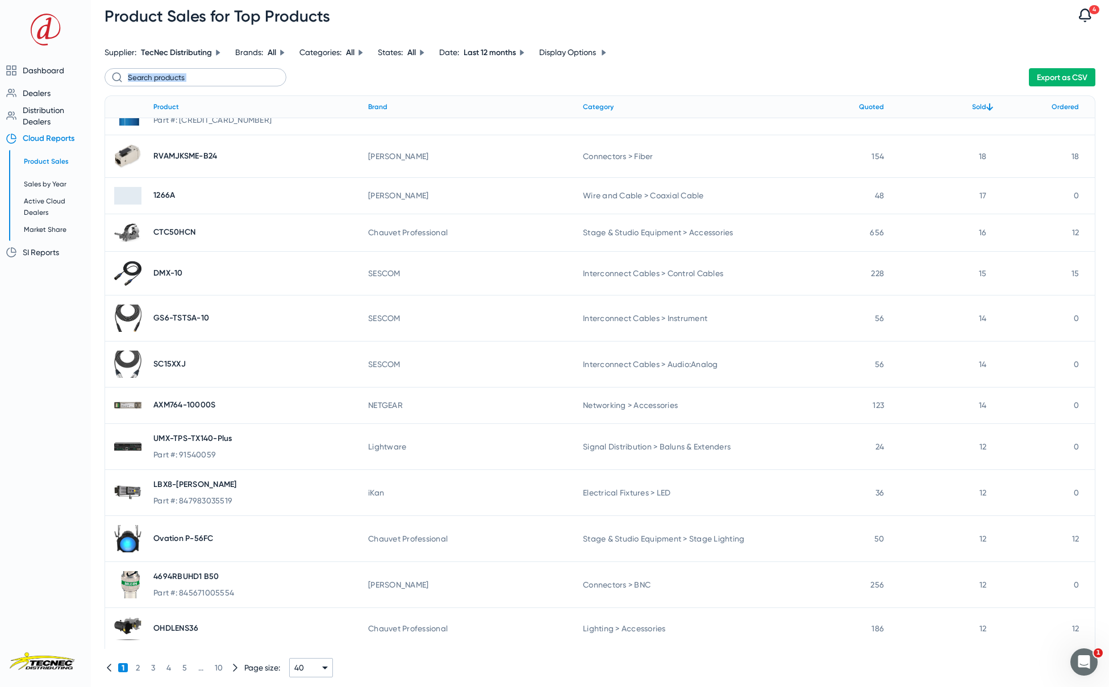
click at [696, 63] on div "Supplier: TecNec Distributing Brands: All Categories: All States: All Date: Las…" at bounding box center [600, 347] width 991 height 604
click at [246, 78] on input "text" at bounding box center [196, 77] width 182 height 18
click at [36, 93] on span "Dealers" at bounding box center [37, 93] width 28 height 9
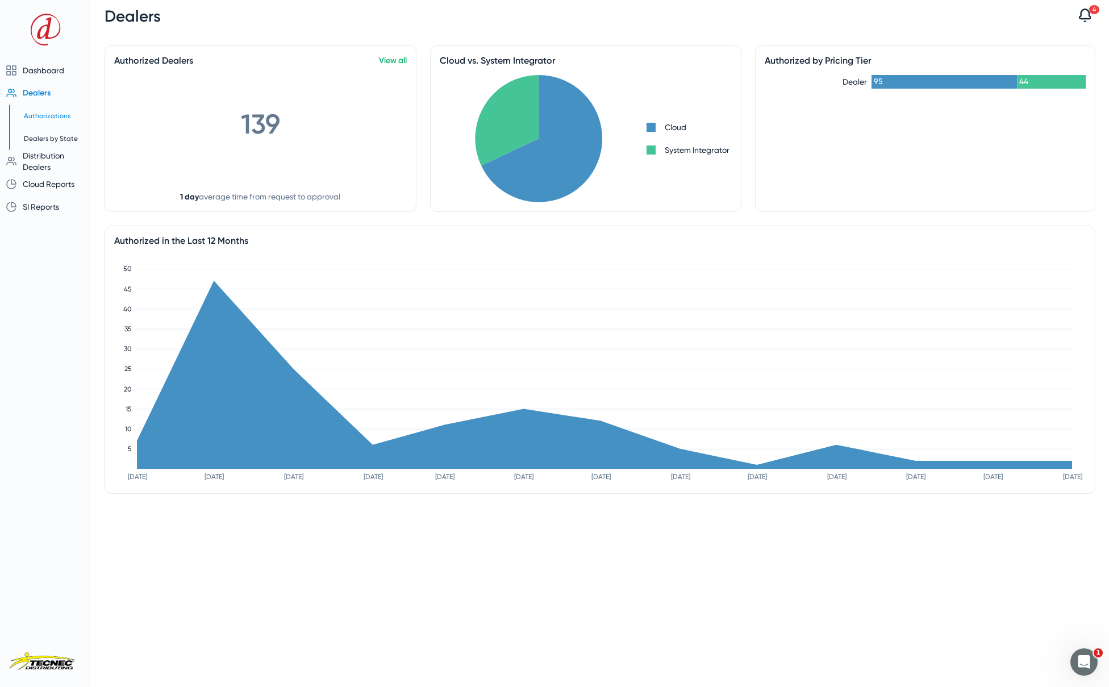
click at [52, 118] on span "Authorizations" at bounding box center [47, 116] width 47 height 8
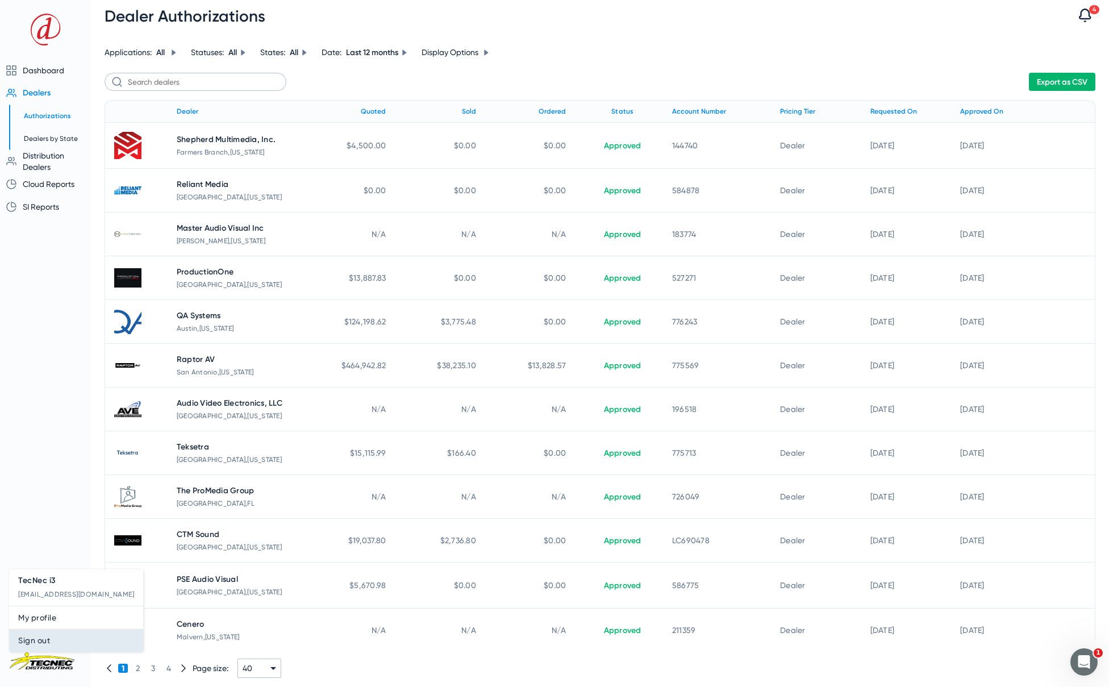
click at [57, 642] on span "Sign out" at bounding box center [76, 641] width 116 height 14
